Goal: Transaction & Acquisition: Purchase product/service

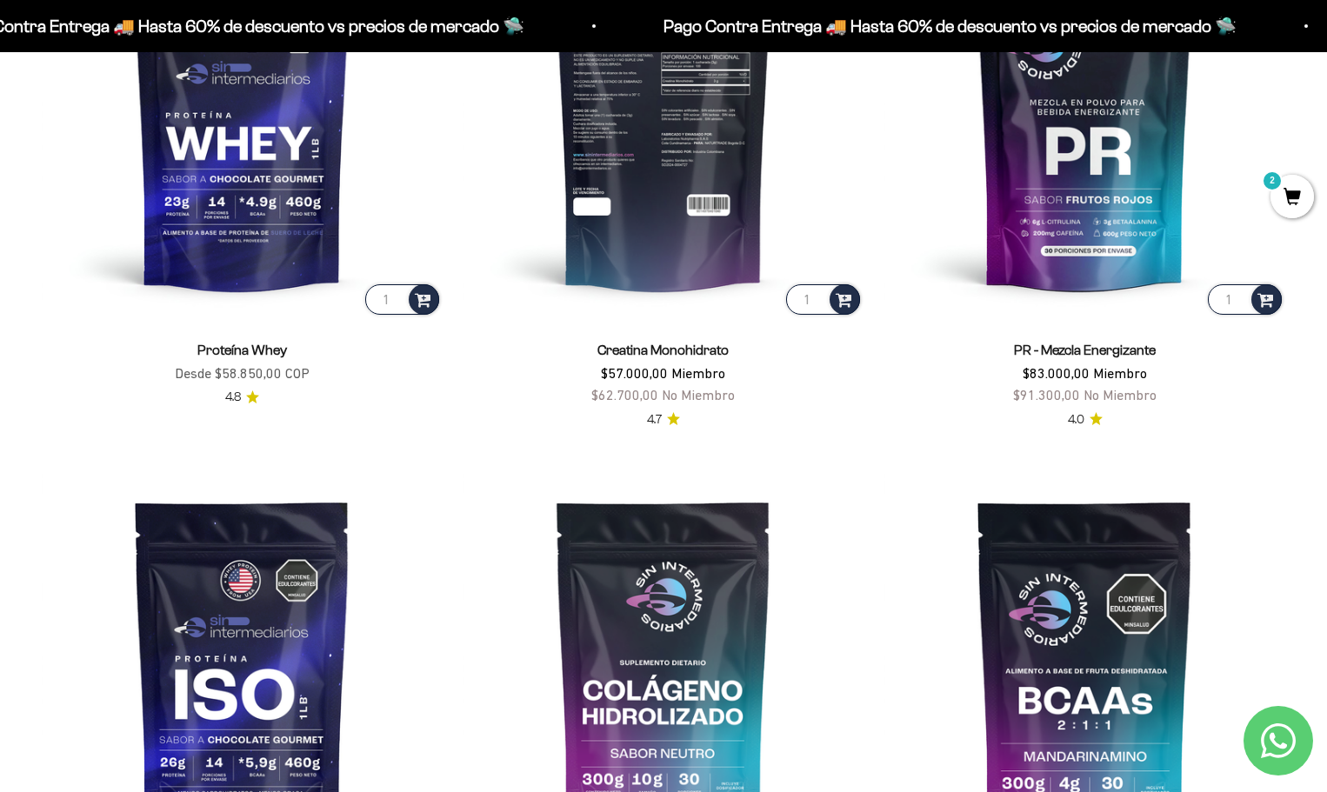
scroll to position [604, 0]
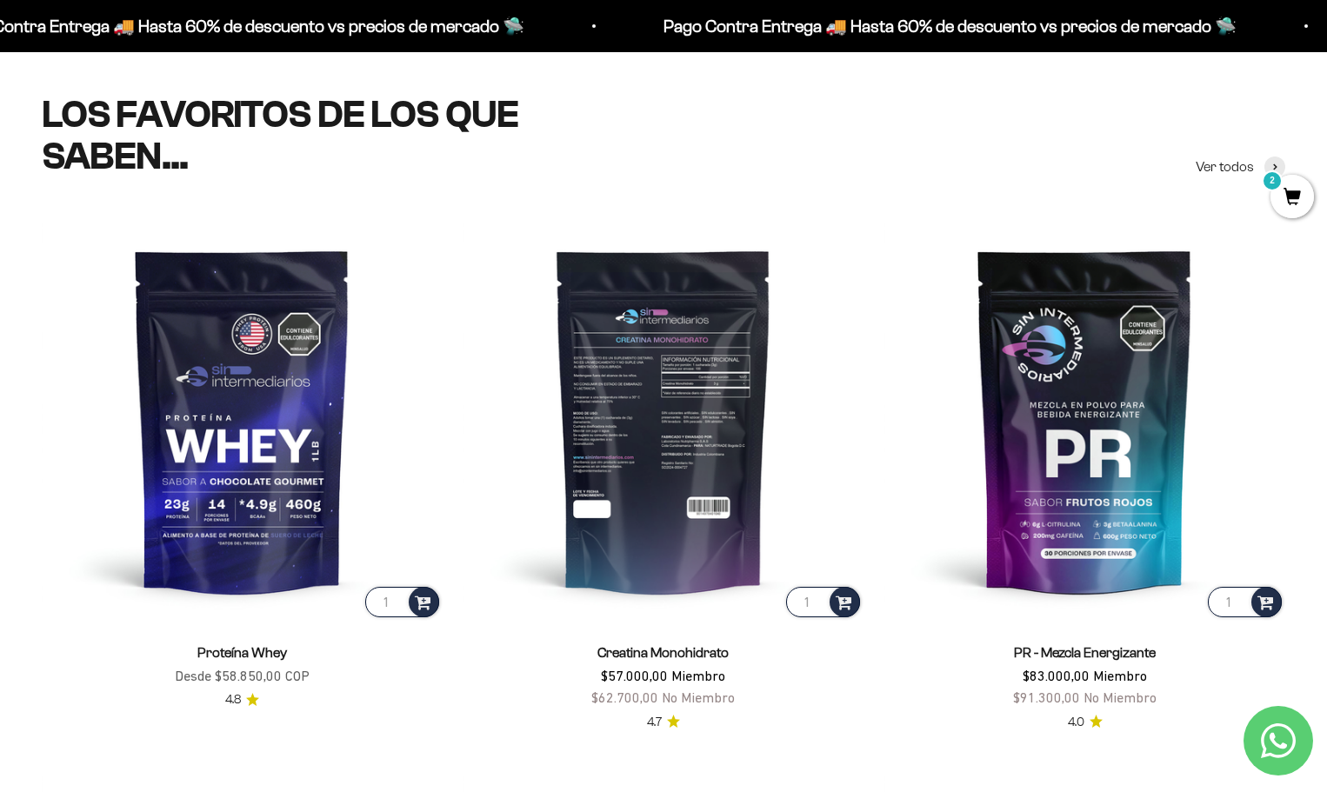
click at [689, 362] on img at bounding box center [663, 420] width 401 height 401
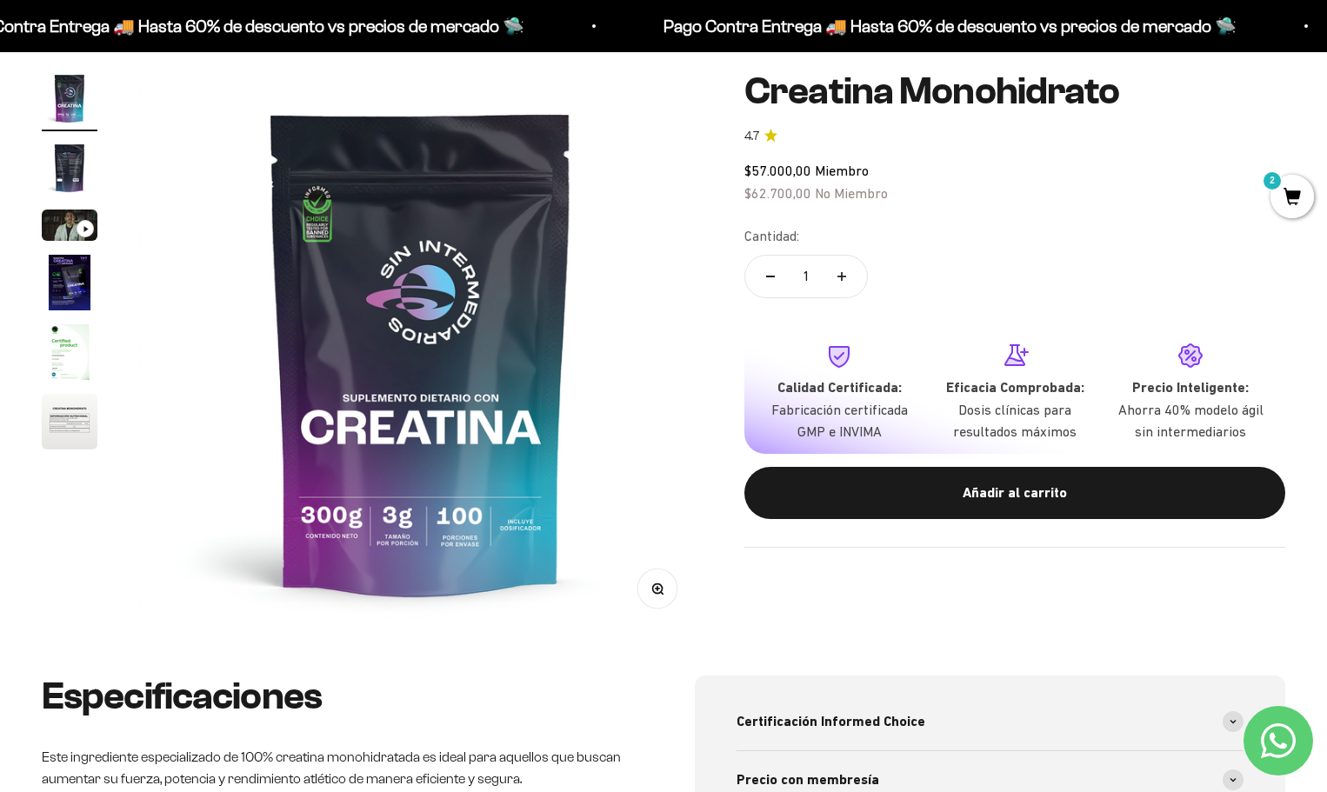
scroll to position [87, 0]
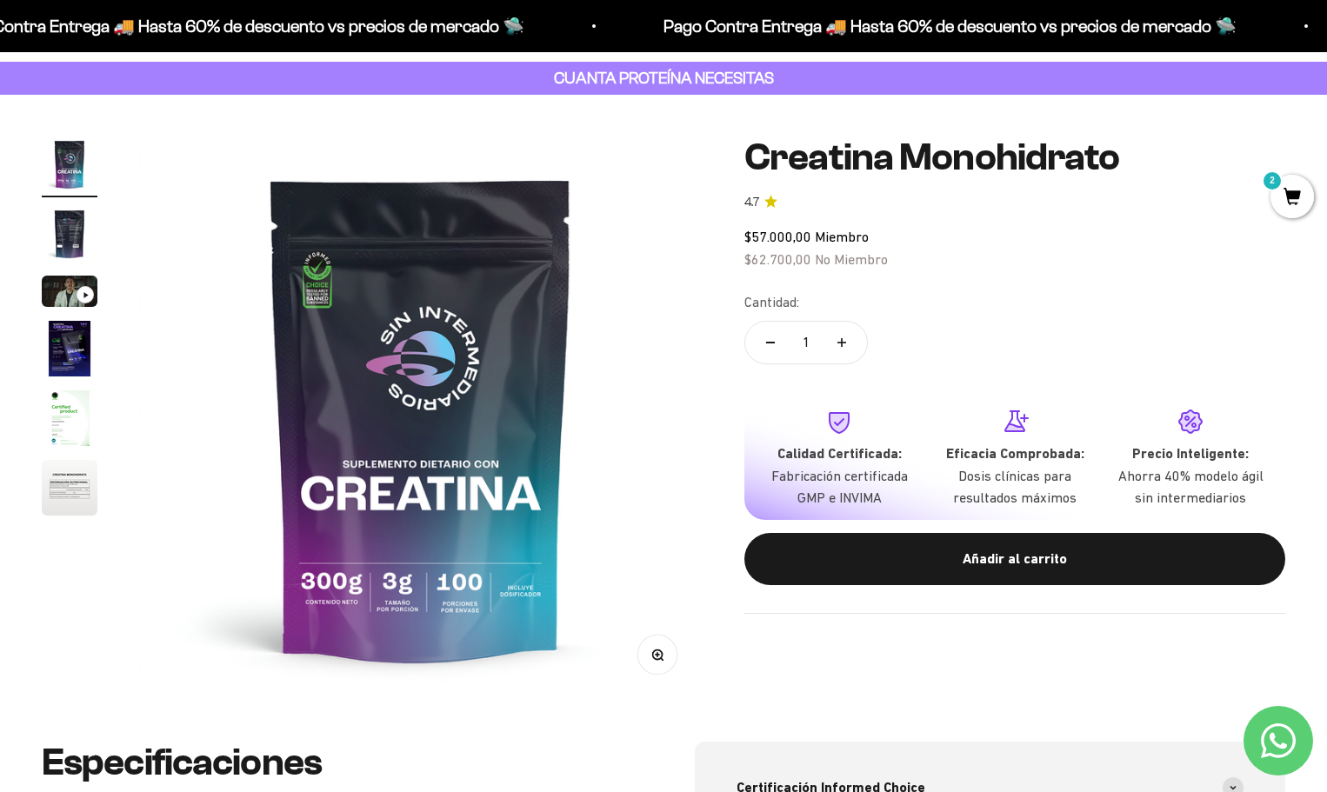
click at [1292, 193] on span "2" at bounding box center [1291, 196] width 43 height 43
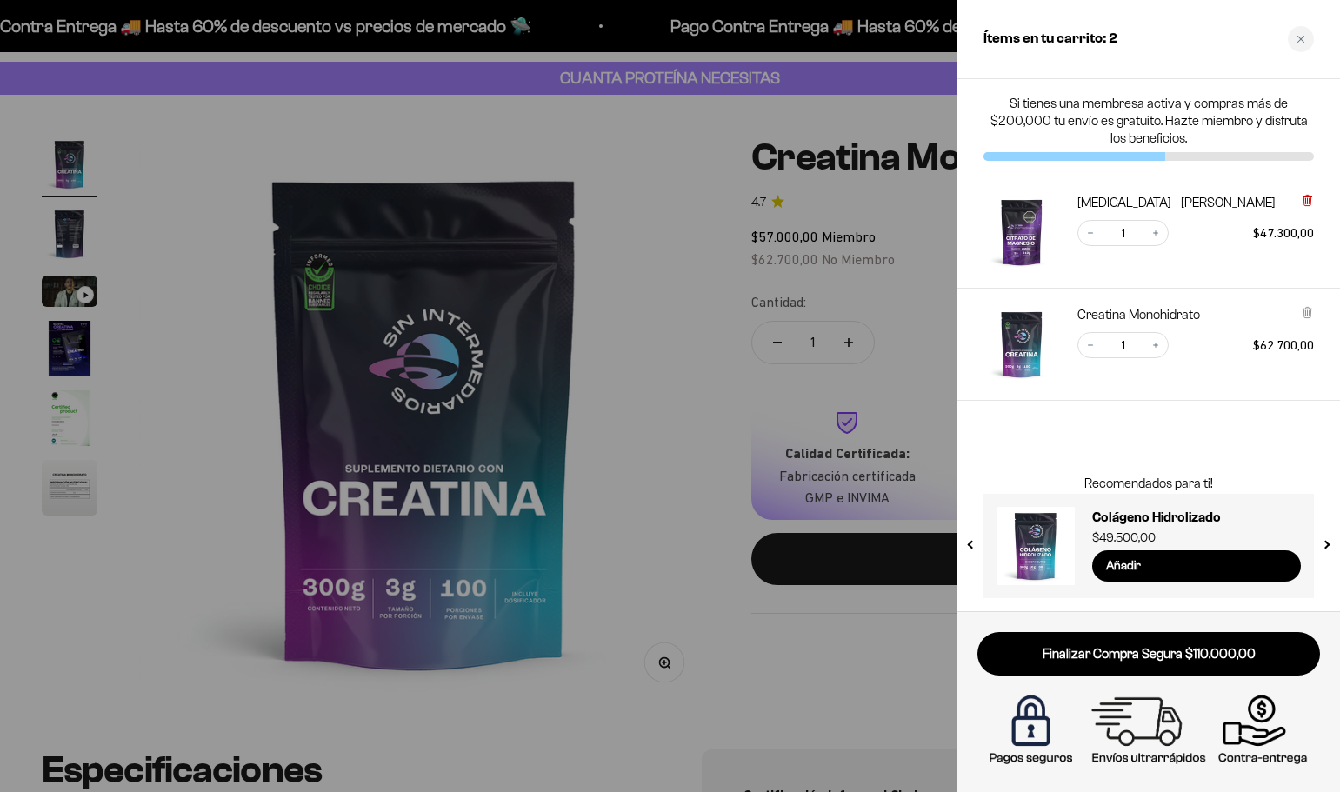
click at [1304, 196] on icon at bounding box center [1307, 200] width 13 height 13
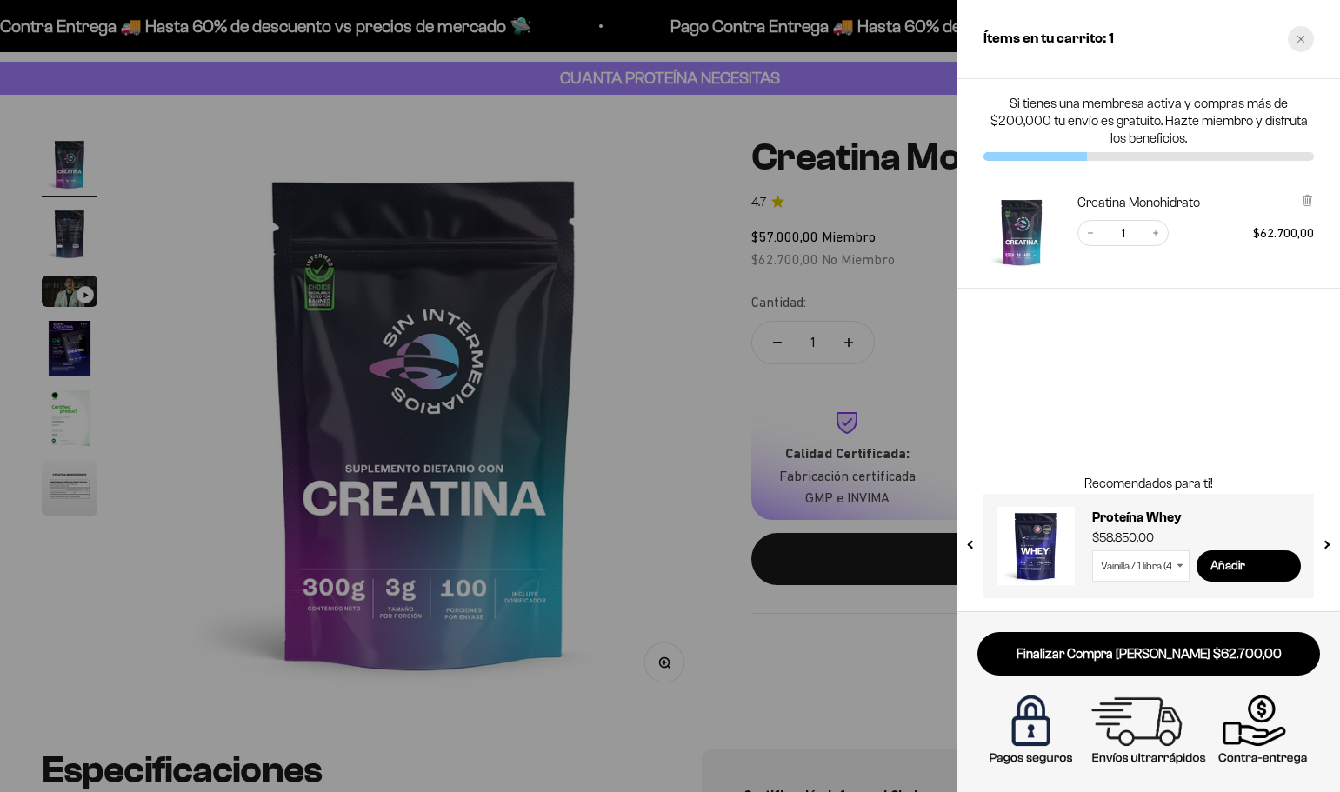
click at [1300, 43] on icon "Close cart" at bounding box center [1300, 39] width 9 height 9
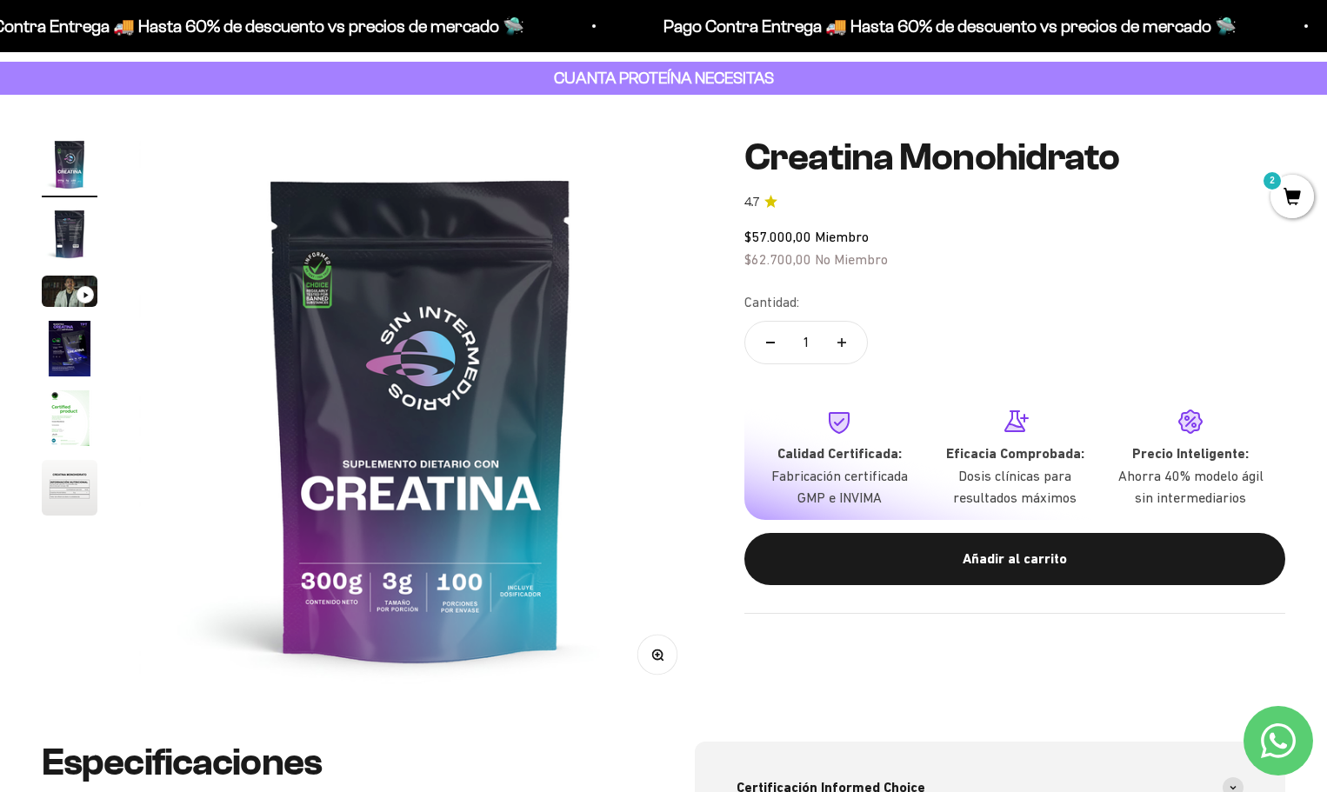
click at [63, 239] on img "Ir al artículo 2" at bounding box center [70, 234] width 56 height 56
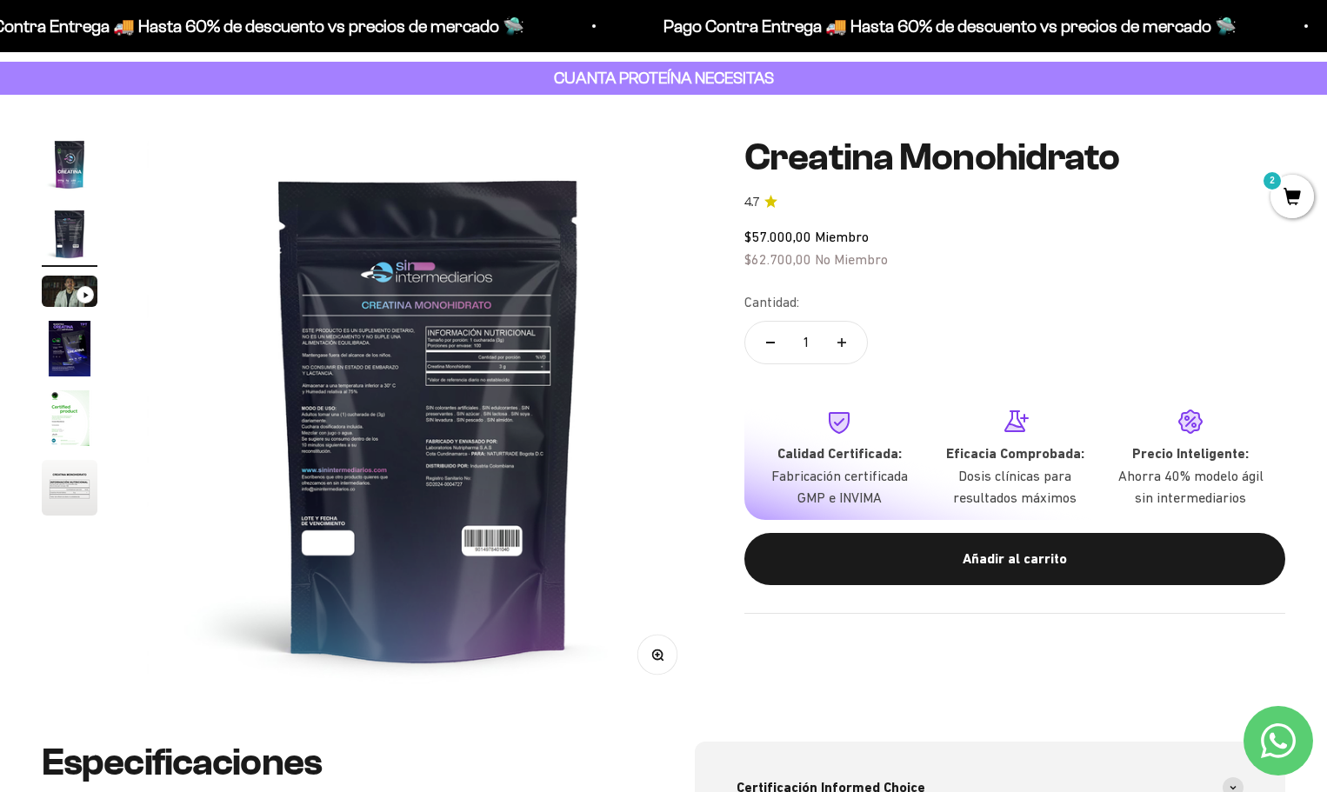
scroll to position [0, 584]
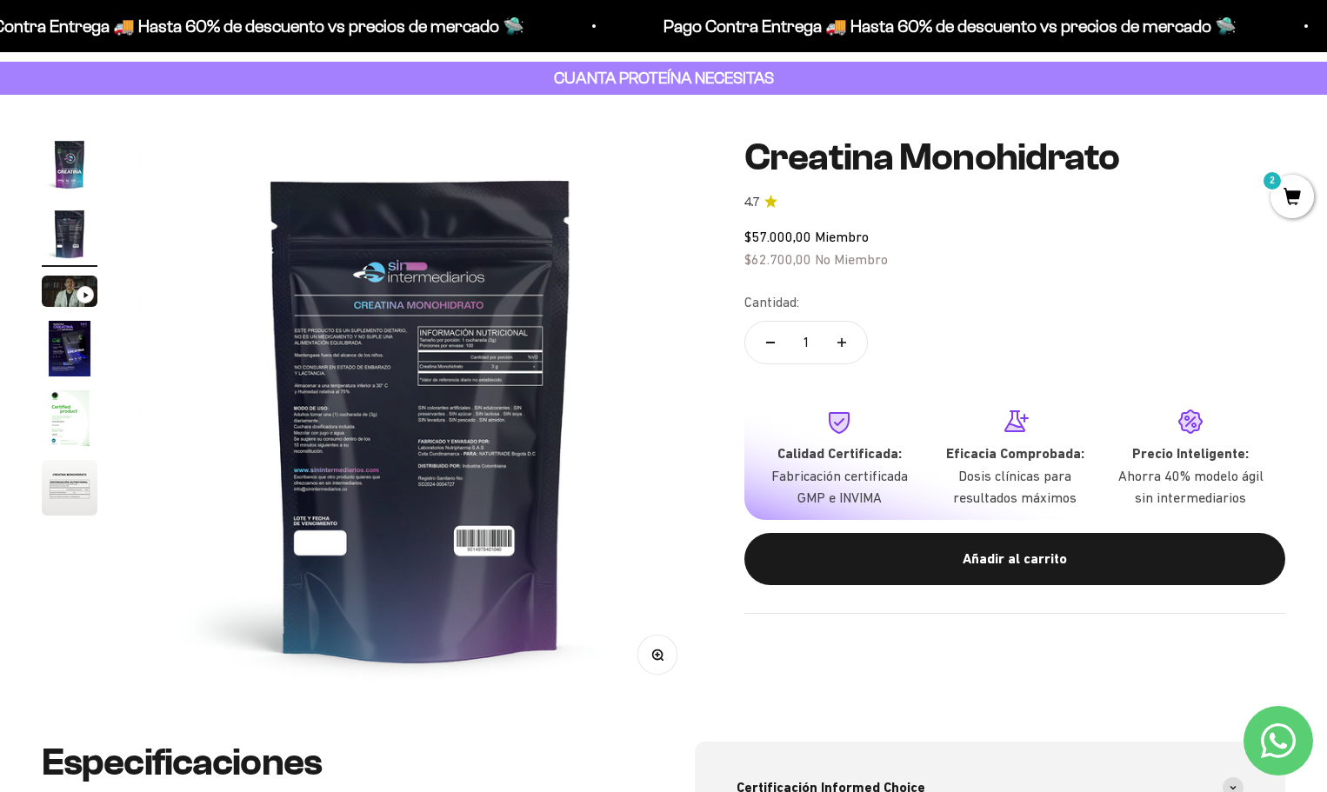
click at [66, 341] on img "Ir al artículo 4" at bounding box center [70, 349] width 56 height 56
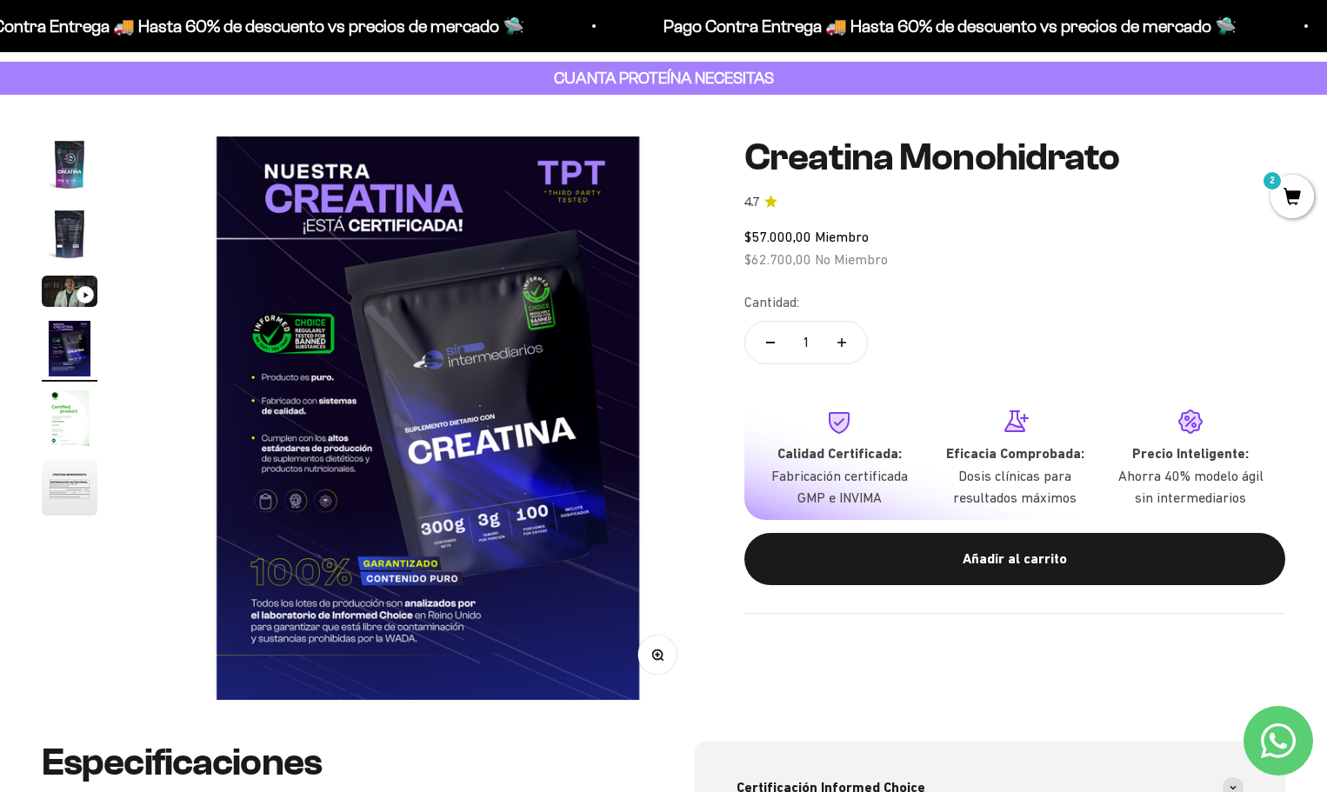
scroll to position [0, 1753]
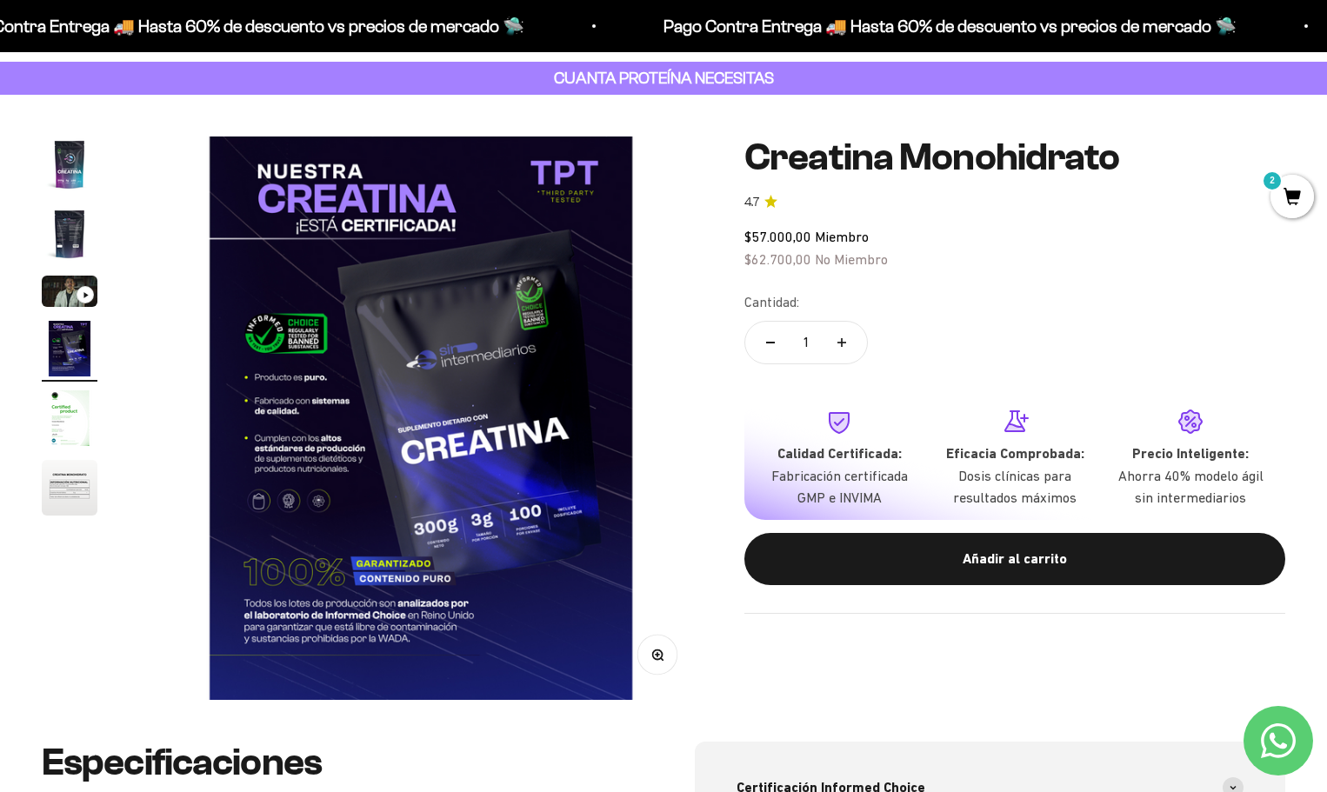
click at [83, 292] on icon "Ir al artículo 3" at bounding box center [86, 295] width 6 height 8
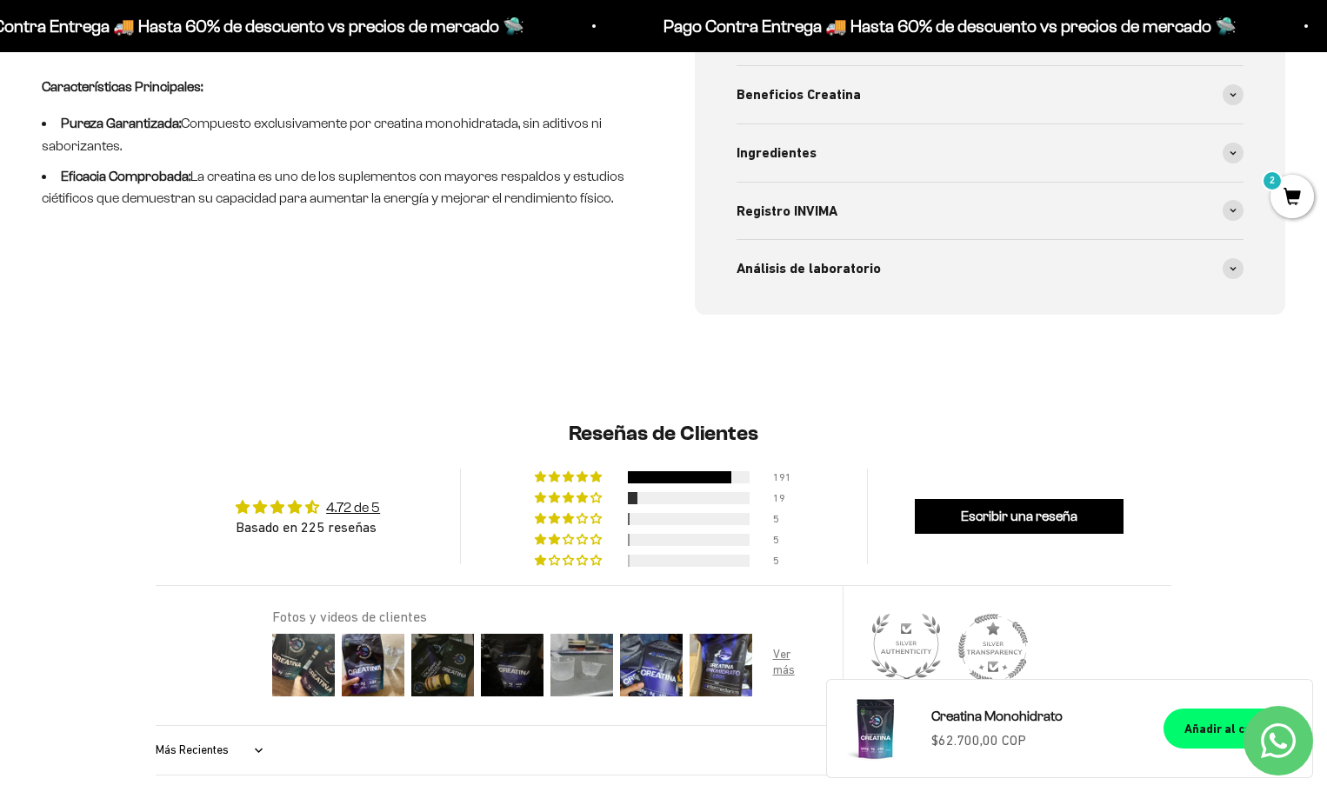
scroll to position [956, 0]
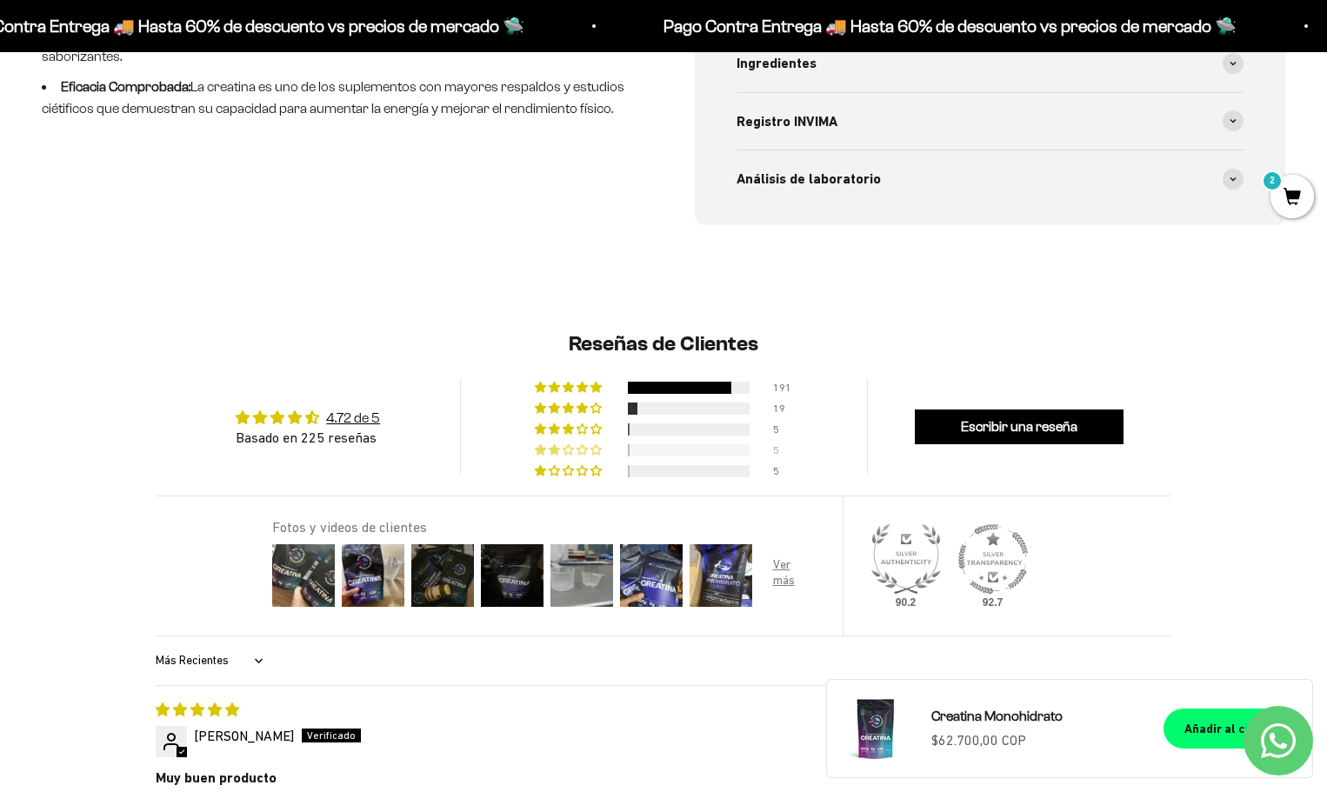
click at [549, 450] on span "2% (5) reviews with 2 star rating" at bounding box center [556, 449] width 14 height 10
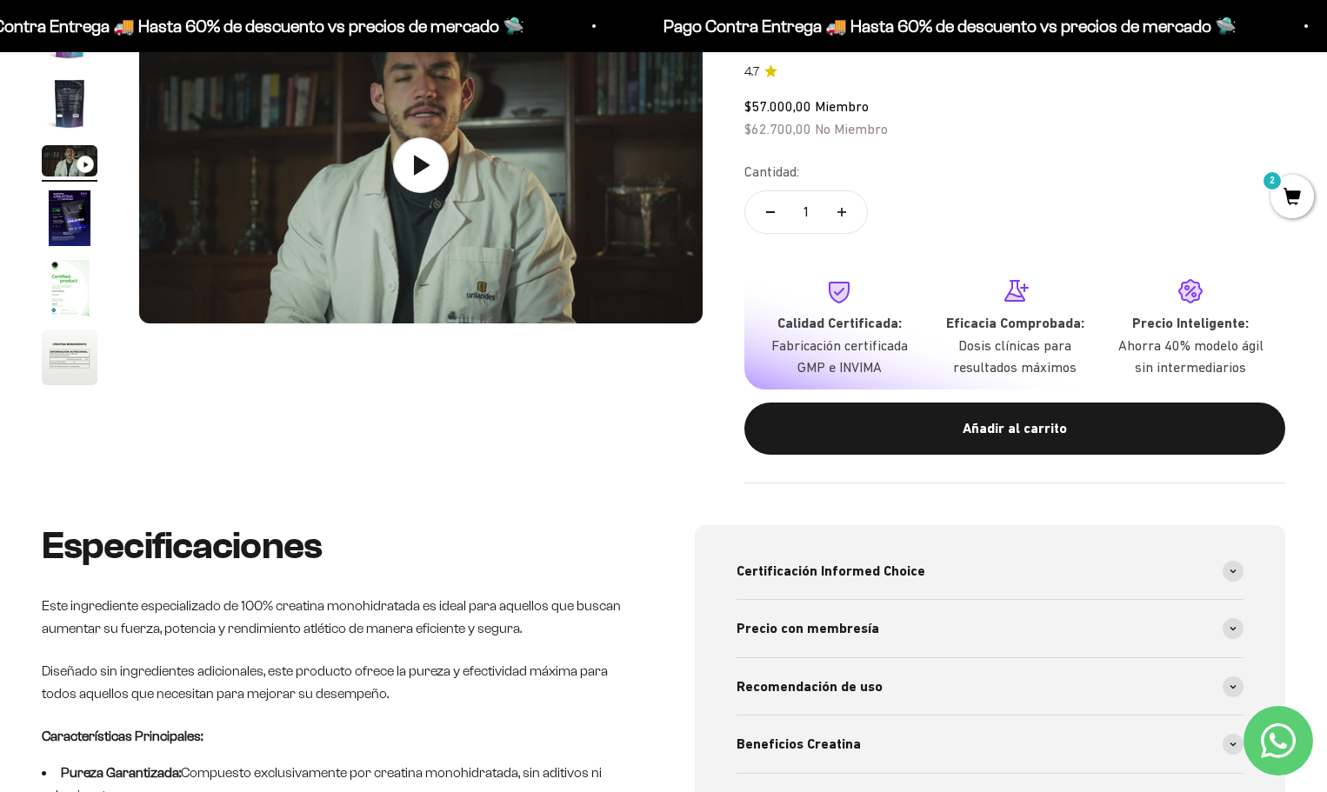
scroll to position [0, 0]
